Goal: Register for event/course

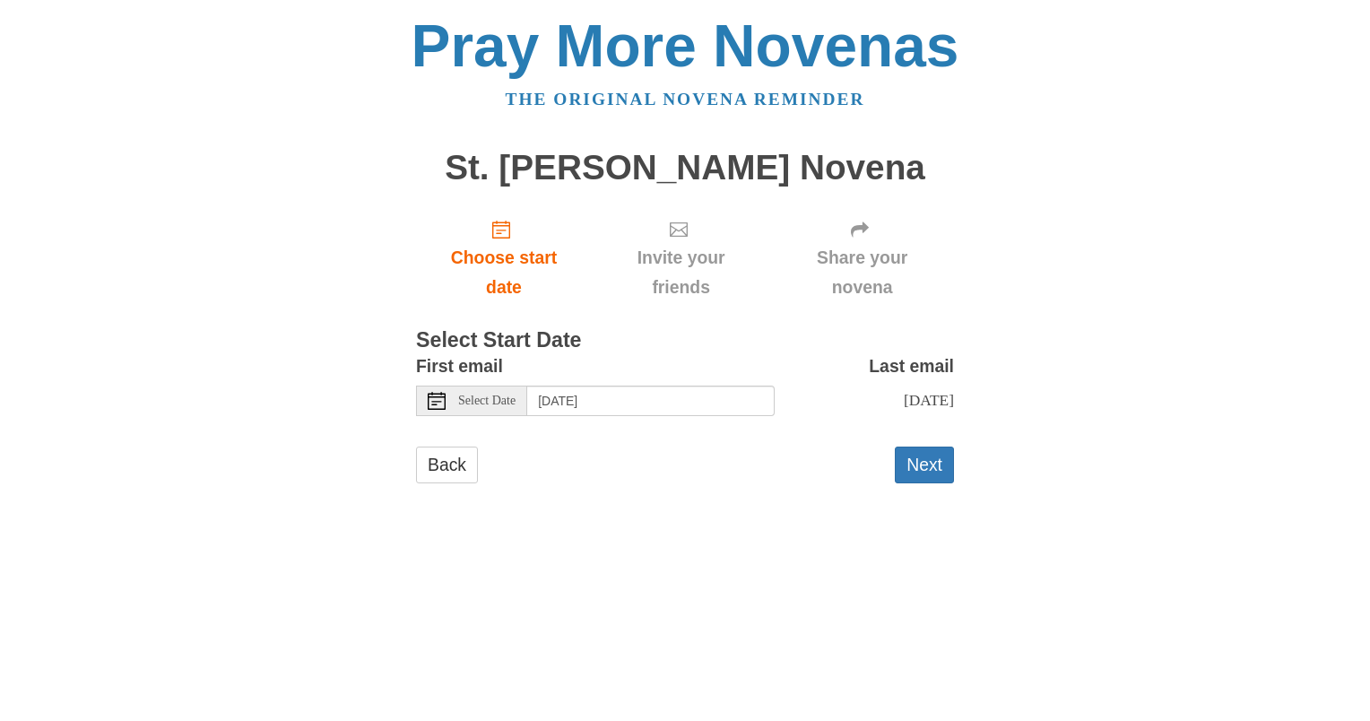
click at [463, 395] on span "Select Date" at bounding box center [486, 401] width 57 height 13
click at [921, 474] on button "Next" at bounding box center [924, 465] width 59 height 37
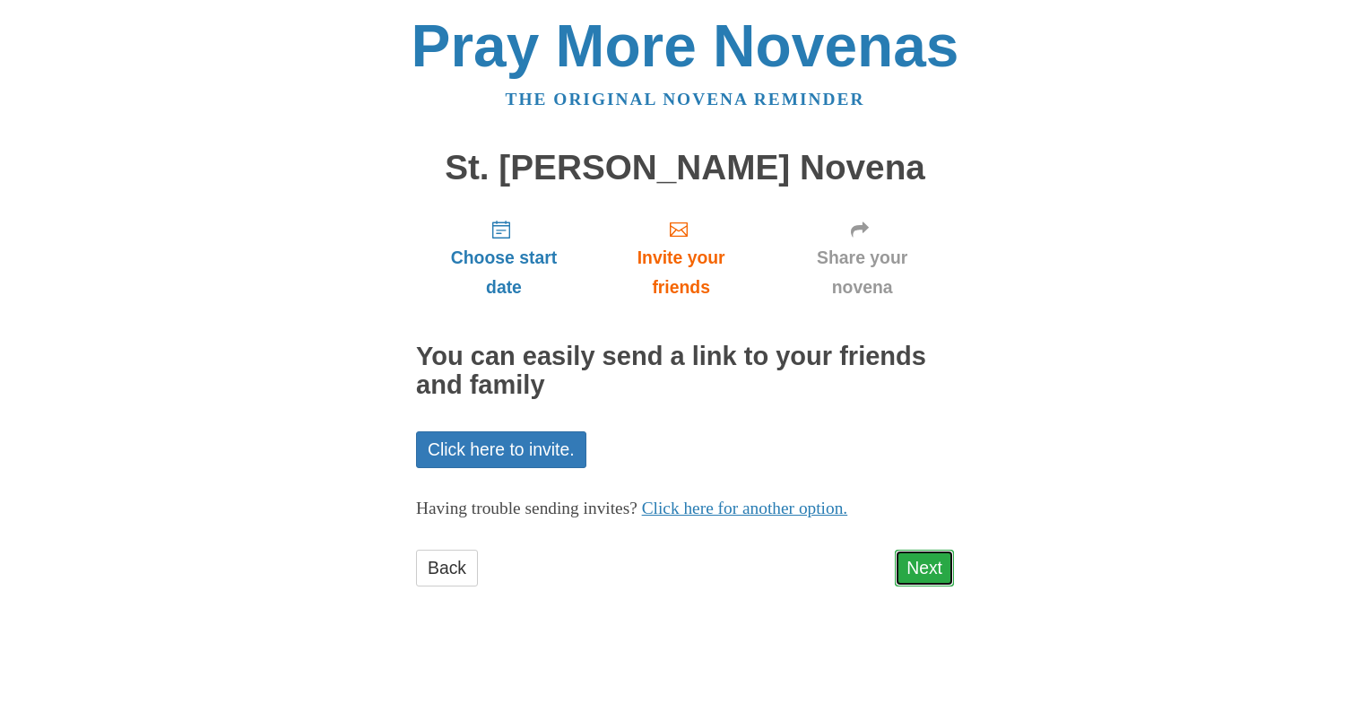
click at [937, 567] on link "Next" at bounding box center [924, 568] width 59 height 37
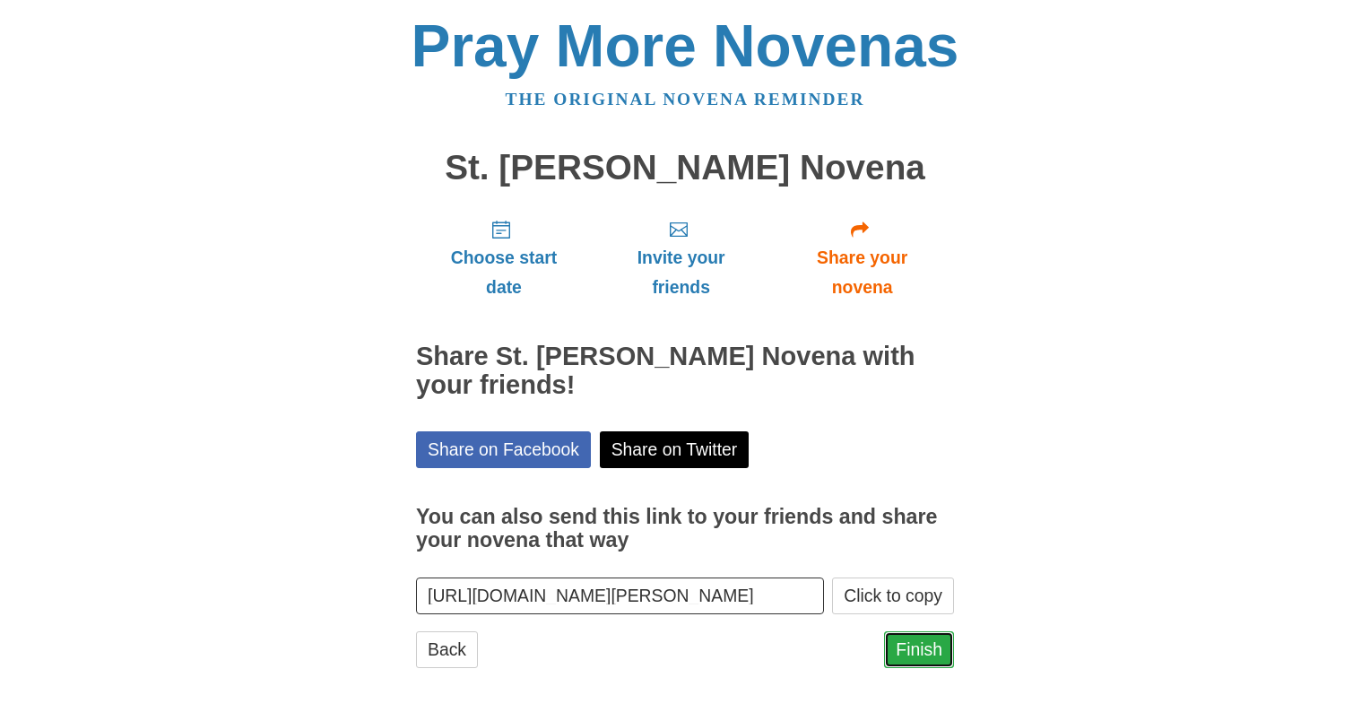
click at [932, 648] on link "Finish" at bounding box center [919, 649] width 70 height 37
